Goal: Transaction & Acquisition: Purchase product/service

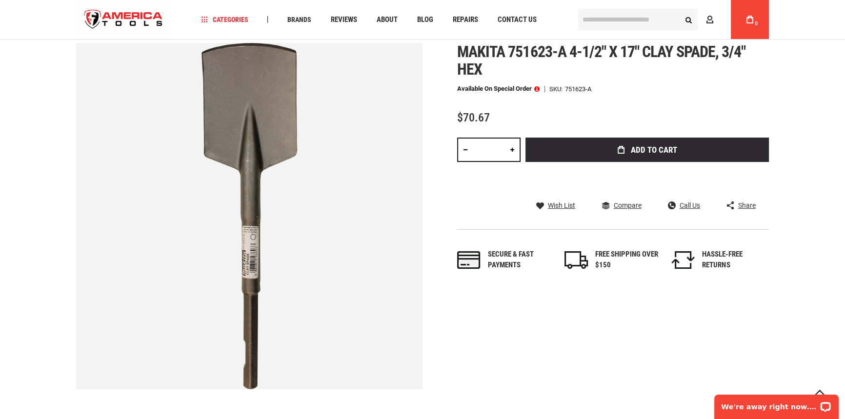
scroll to position [98, 0]
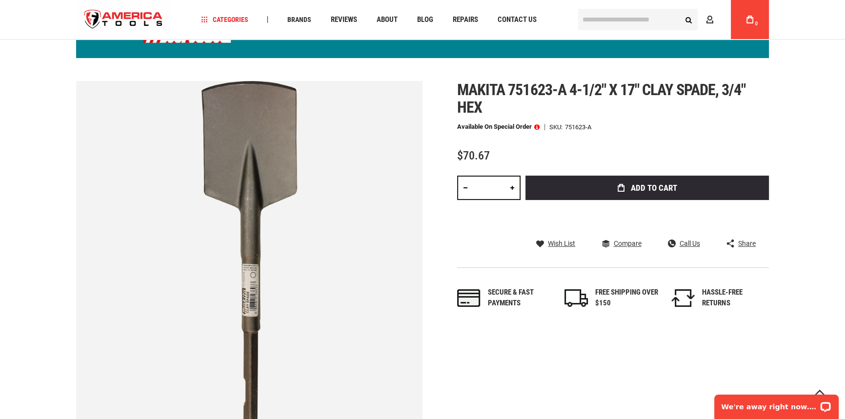
click at [512, 200] on link at bounding box center [512, 188] width 17 height 24
type input "*"
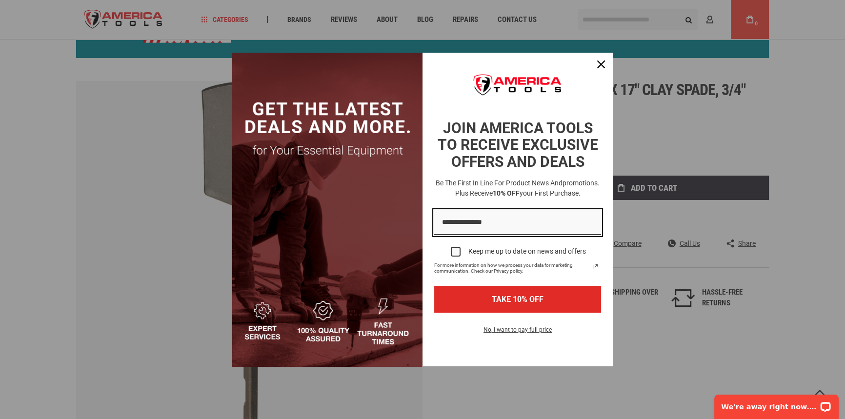
click at [456, 225] on input "Email field" at bounding box center [517, 222] width 167 height 25
type input "**********"
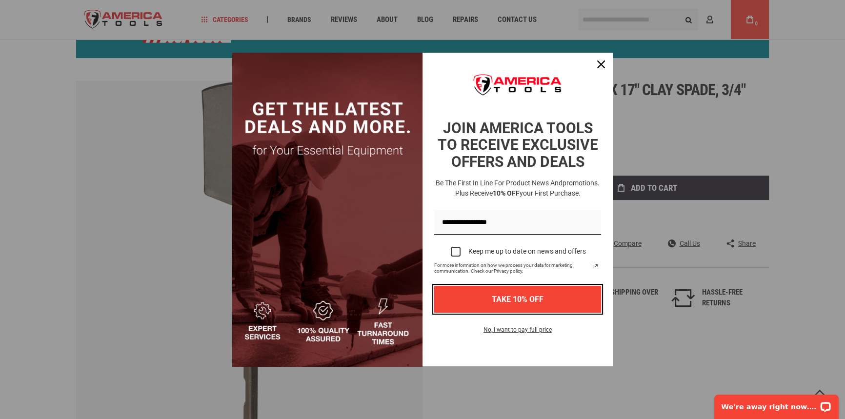
click at [532, 297] on button "TAKE 10% OFF" at bounding box center [517, 299] width 167 height 27
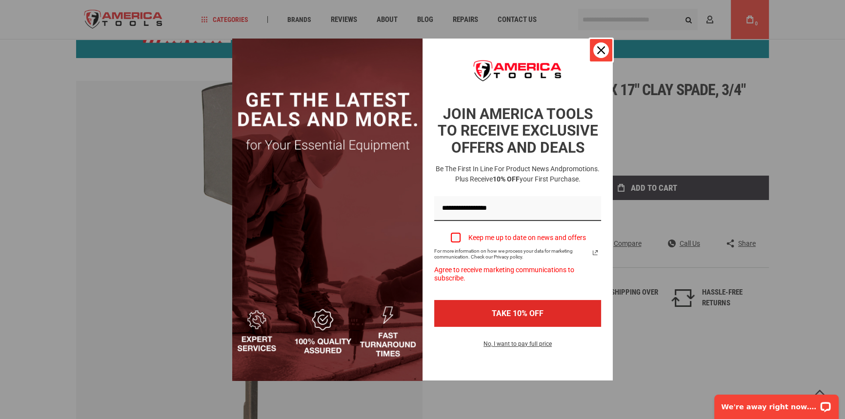
click at [600, 48] on icon "close icon" at bounding box center [601, 50] width 8 height 8
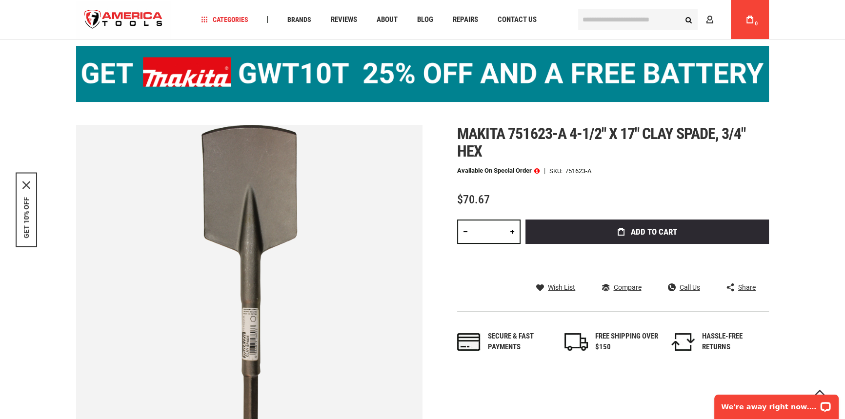
scroll to position [53, 0]
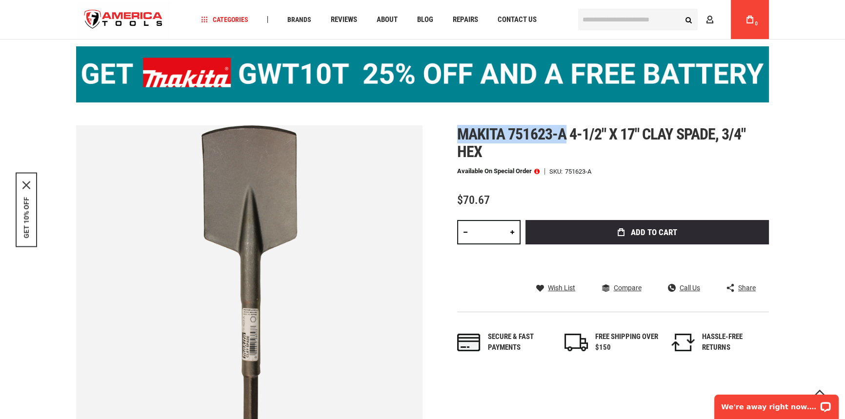
drag, startPoint x: 594, startPoint y: 136, endPoint x: 460, endPoint y: 141, distance: 134.2
click at [460, 141] on span "Makita 751623-a 4-1/2" x 17" clay spade, 3/4" hex" at bounding box center [601, 143] width 288 height 36
